Goal: Task Accomplishment & Management: Manage account settings

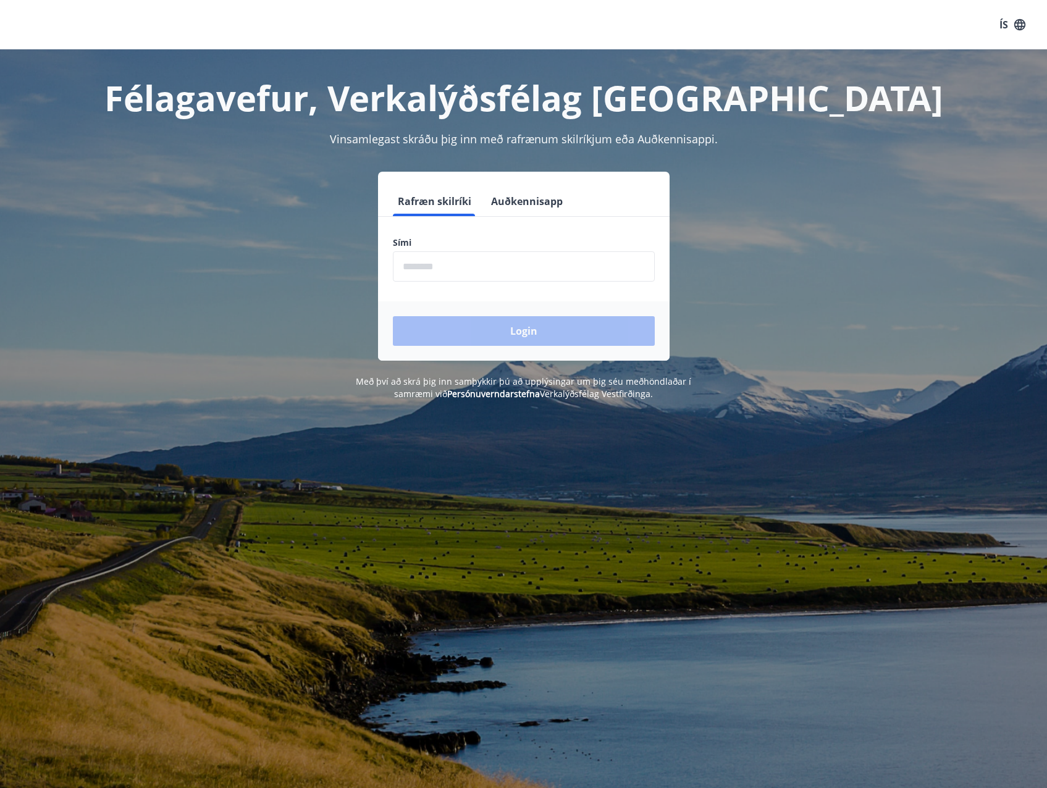
click at [435, 274] on input "phone" at bounding box center [524, 266] width 262 height 30
type input "********"
click at [476, 334] on button "Login" at bounding box center [524, 331] width 262 height 30
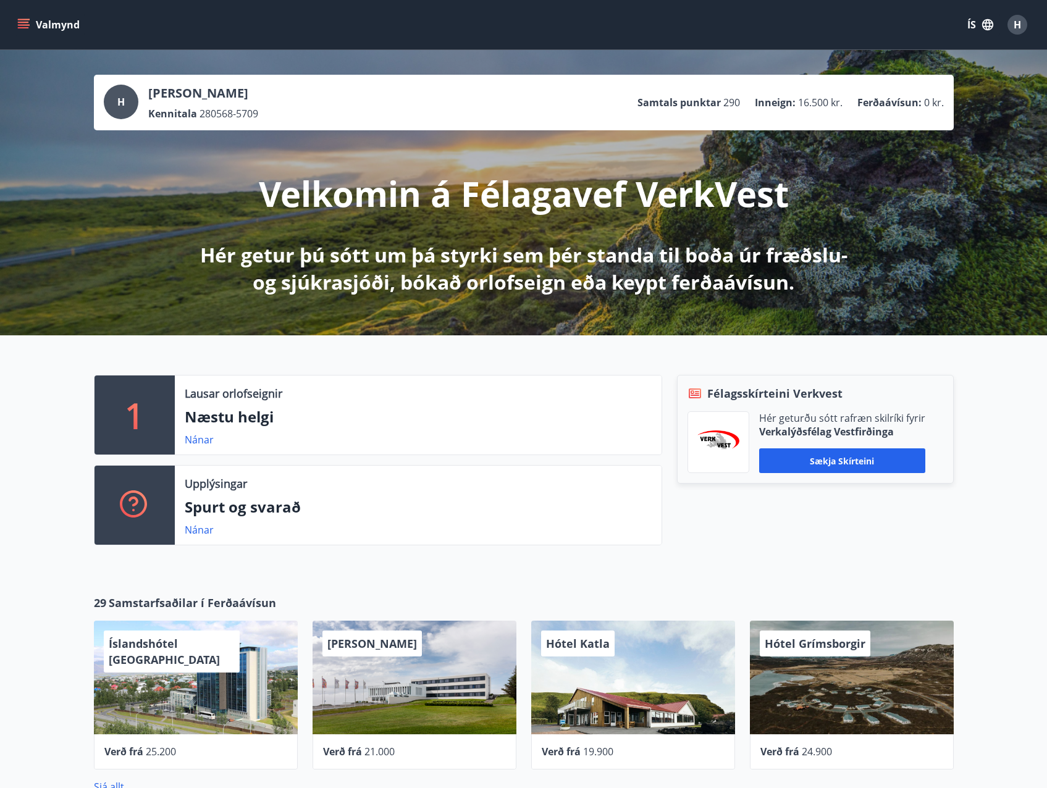
click at [26, 22] on icon "menu" at bounding box center [23, 22] width 11 height 1
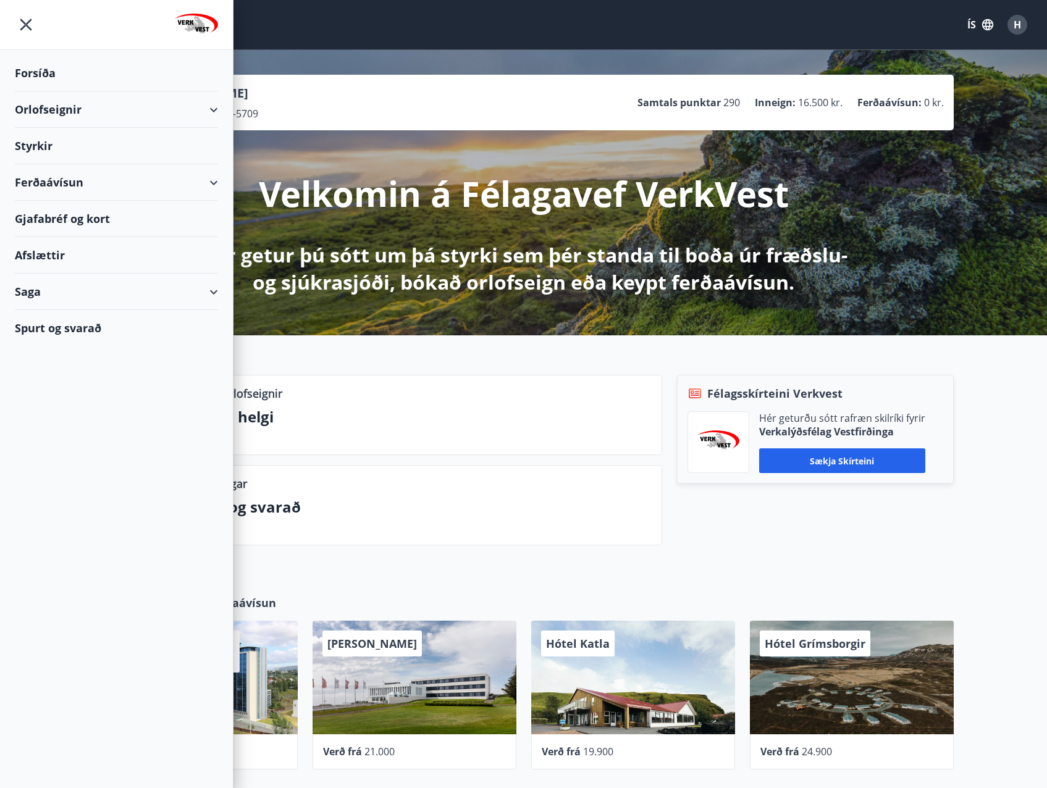
click at [209, 292] on div "Saga" at bounding box center [116, 292] width 203 height 36
click at [54, 479] on div "Skilagreinar" at bounding box center [116, 479] width 183 height 26
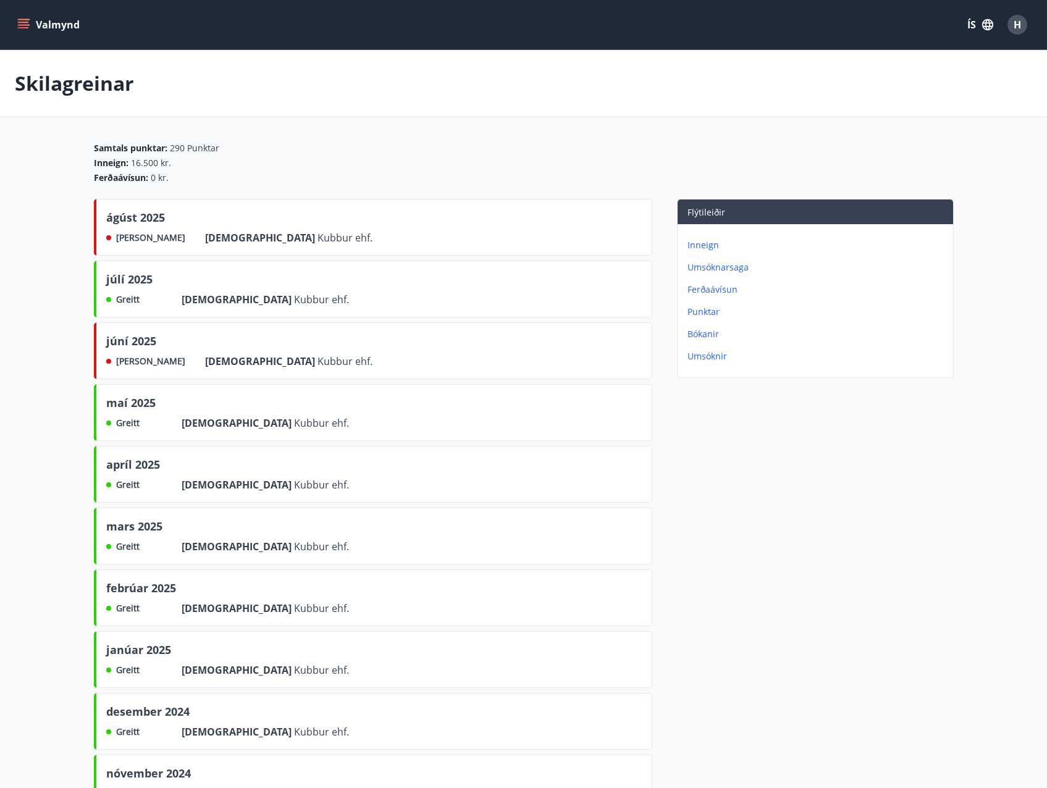
click at [1015, 19] on span "H" at bounding box center [1016, 25] width 7 height 14
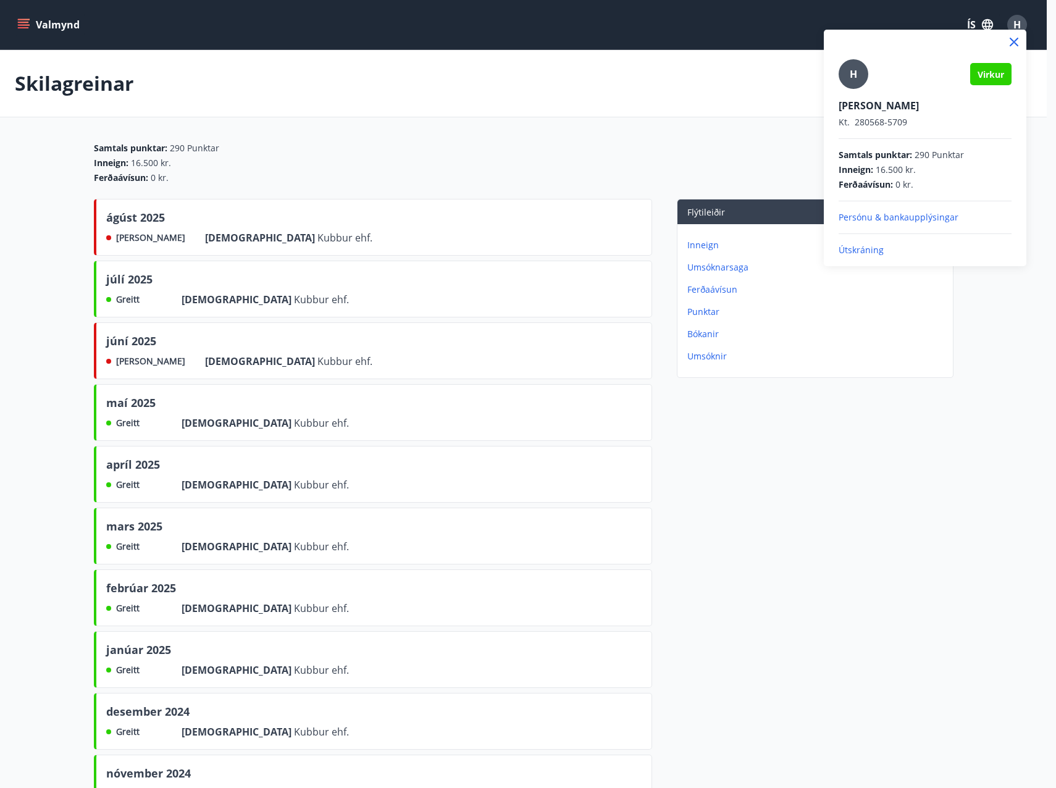
click at [868, 251] on p "Útskráning" at bounding box center [925, 250] width 173 height 12
